Goal: Transaction & Acquisition: Purchase product/service

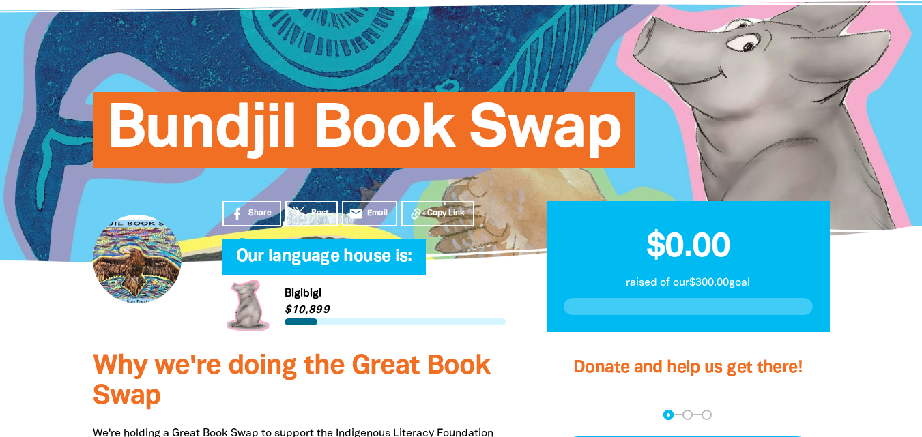
scroll to position [98, 0]
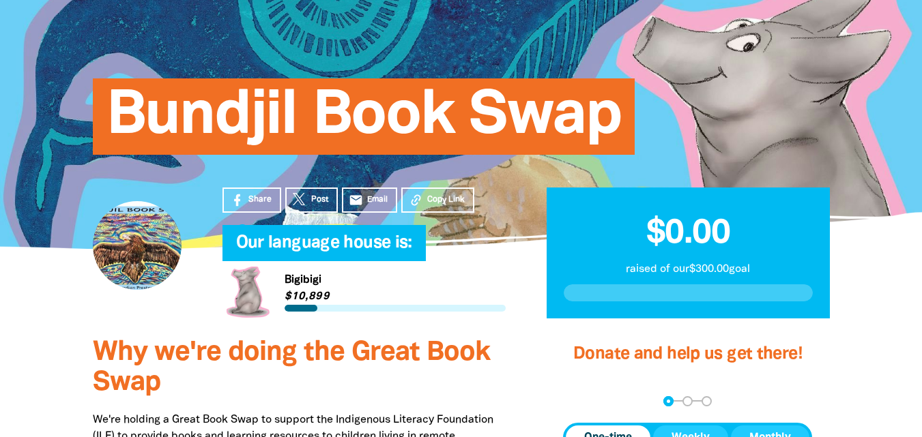
click at [161, 239] on div at bounding box center [137, 245] width 89 height 89
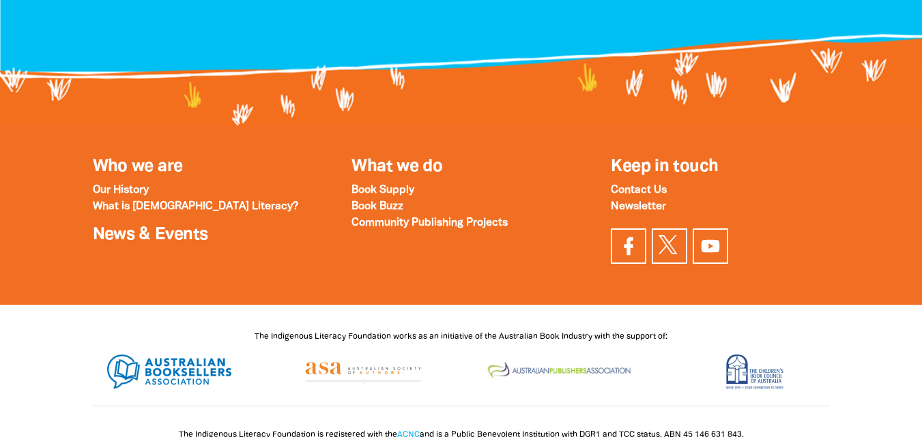
scroll to position [1678, 0]
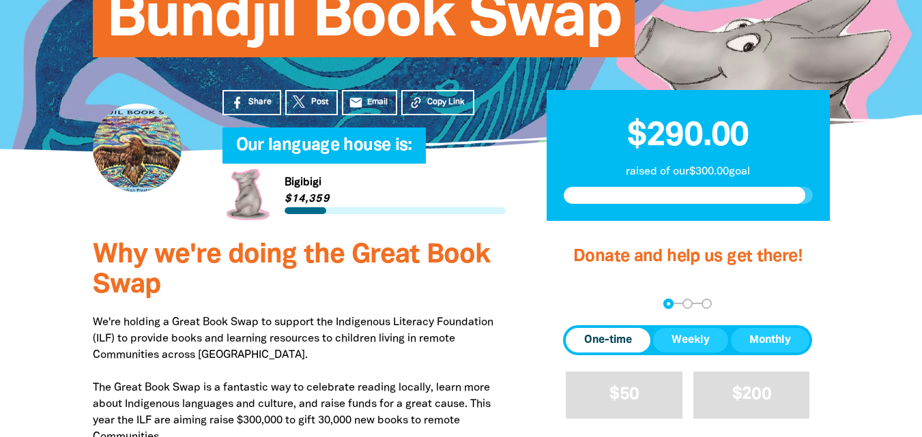
scroll to position [203, 0]
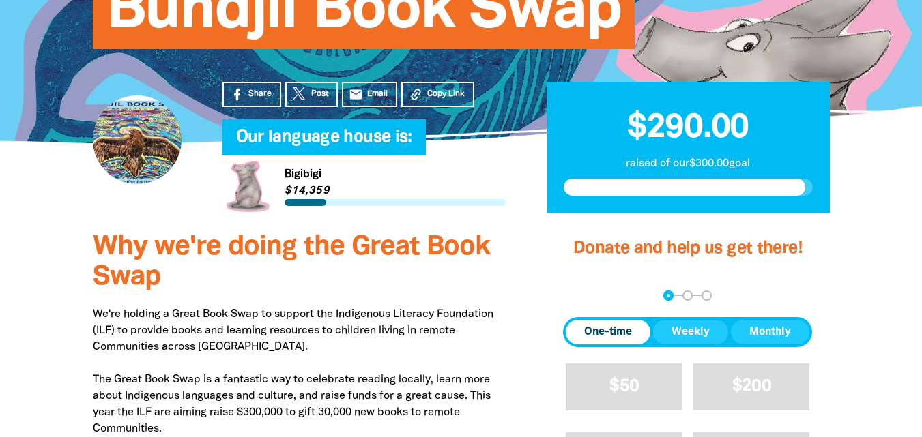
click at [705, 116] on span "$290.00" at bounding box center [687, 128] width 121 height 31
